Goal: Share content

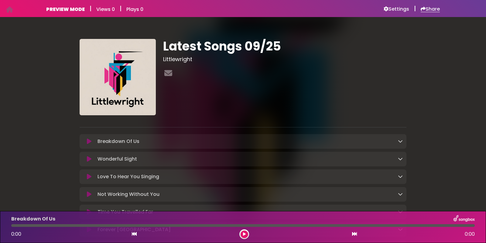
click at [434, 9] on h6 "Share" at bounding box center [429, 9] width 19 height 6
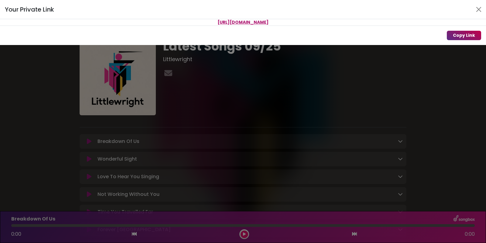
click at [455, 36] on button "Copy Link" at bounding box center [464, 35] width 34 height 9
click at [454, 35] on button "Copy Link" at bounding box center [464, 35] width 34 height 9
drag, startPoint x: 316, startPoint y: 22, endPoint x: 170, endPoint y: 20, distance: 145.7
click at [217, 20] on span "[URL][DOMAIN_NAME]" at bounding box center [242, 22] width 51 height 6
copy span "[URL][DOMAIN_NAME]"
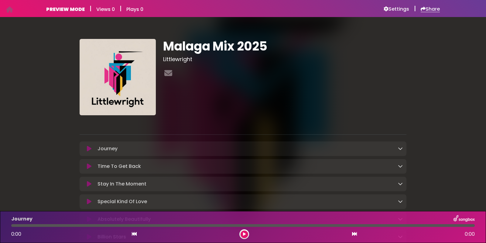
click at [432, 9] on h6 "Share" at bounding box center [429, 9] width 19 height 6
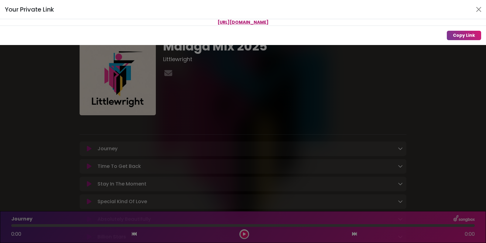
drag, startPoint x: 315, startPoint y: 21, endPoint x: 169, endPoint y: 22, distance: 146.6
click at [169, 22] on p "https://songbox.com/s/2e4e98cb-2daf-4ddb-b59c-67fda68b97c0" at bounding box center [243, 22] width 486 height 6
copy span "https://songbox.com/s/2e4e98cb-2daf-4ddb-b59c-67fda68b97c0"
